Goal: Register for event/course

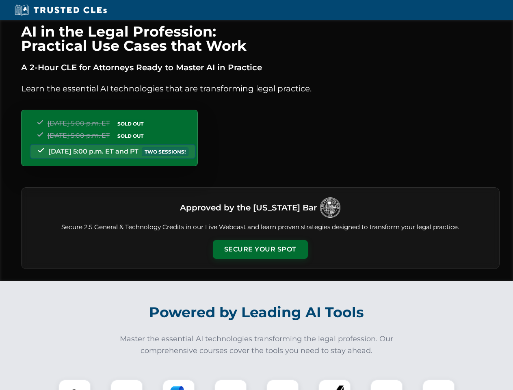
click at [260, 249] on button "Secure Your Spot" at bounding box center [260, 249] width 95 height 19
click at [75, 385] on img at bounding box center [75, 396] width 24 height 24
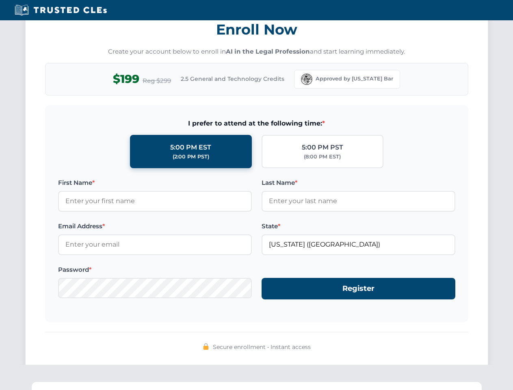
scroll to position [797, 0]
